Goal: Task Accomplishment & Management: Manage account settings

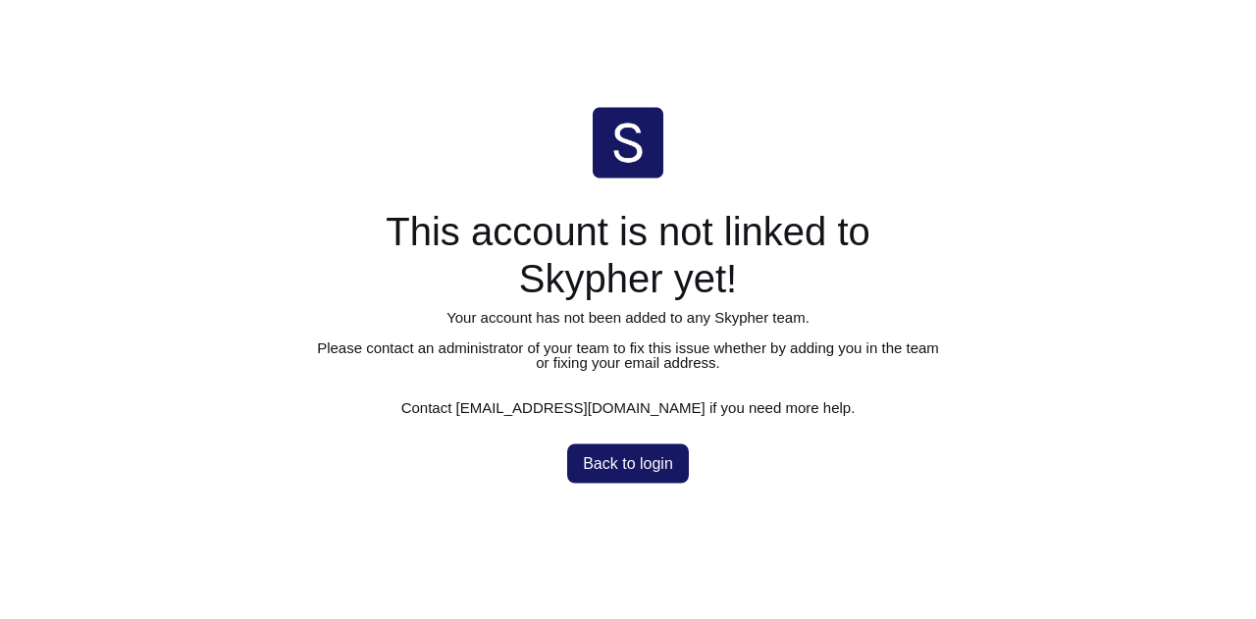
click at [631, 455] on span "Back to login" at bounding box center [628, 463] width 90 height 16
drag, startPoint x: 0, startPoint y: 0, endPoint x: 685, endPoint y: 330, distance: 760.2
click at [685, 330] on div "Your account has not been added to any Skypher team. Please contact an administ…" at bounding box center [628, 339] width 628 height 60
click at [916, 236] on h1 "This account is not linked to Skypher yet!" at bounding box center [628, 254] width 628 height 94
